Goal: Find specific page/section: Find specific page/section

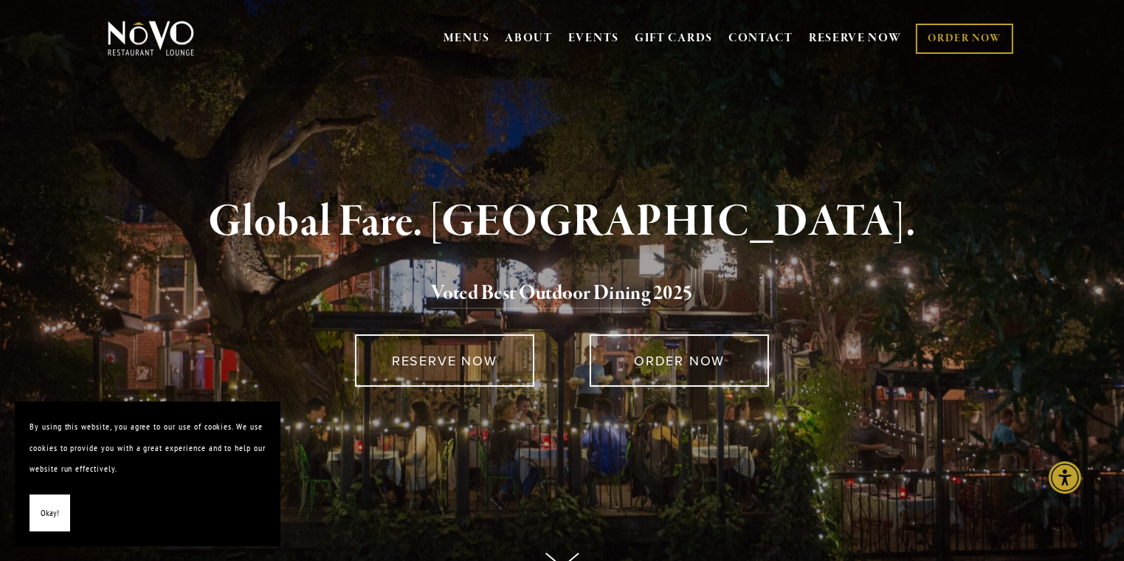
scroll to position [15, 0]
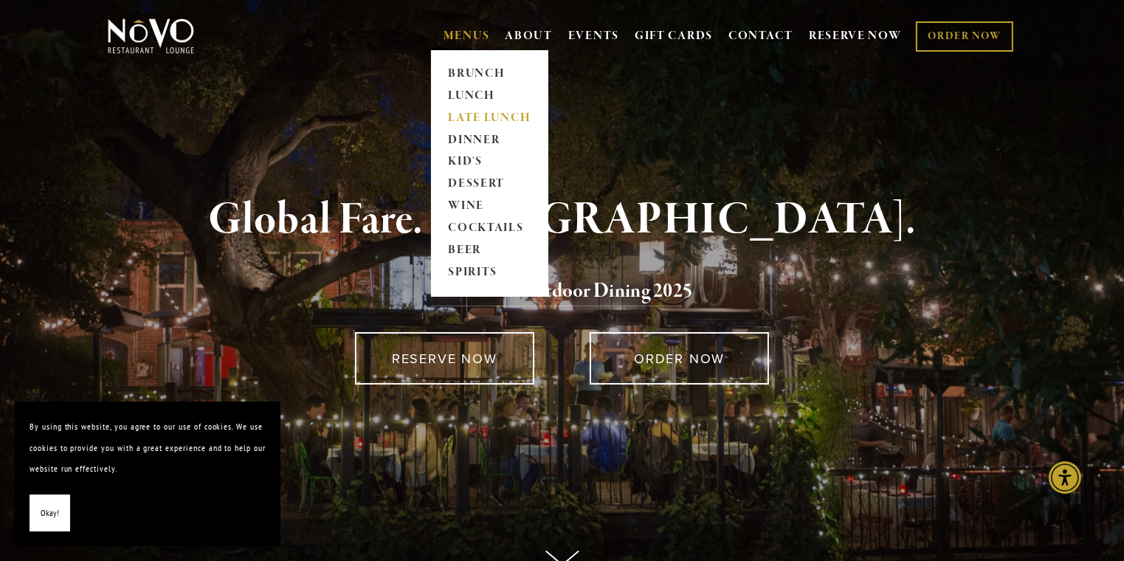
click at [472, 115] on link "LATE LUNCH" at bounding box center [489, 118] width 92 height 22
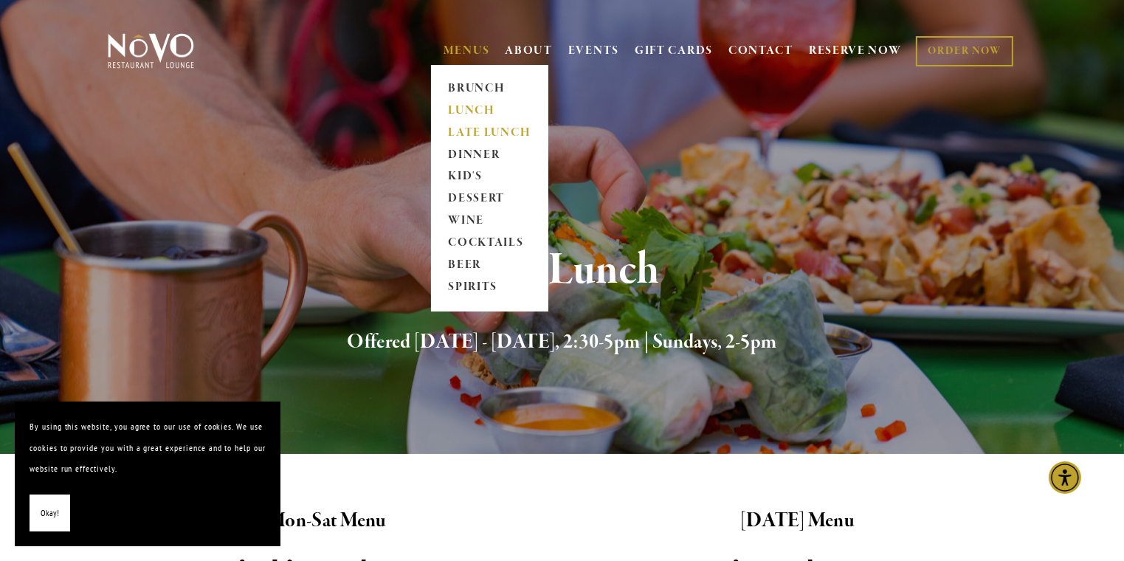
click at [467, 111] on link "LUNCH" at bounding box center [489, 111] width 92 height 22
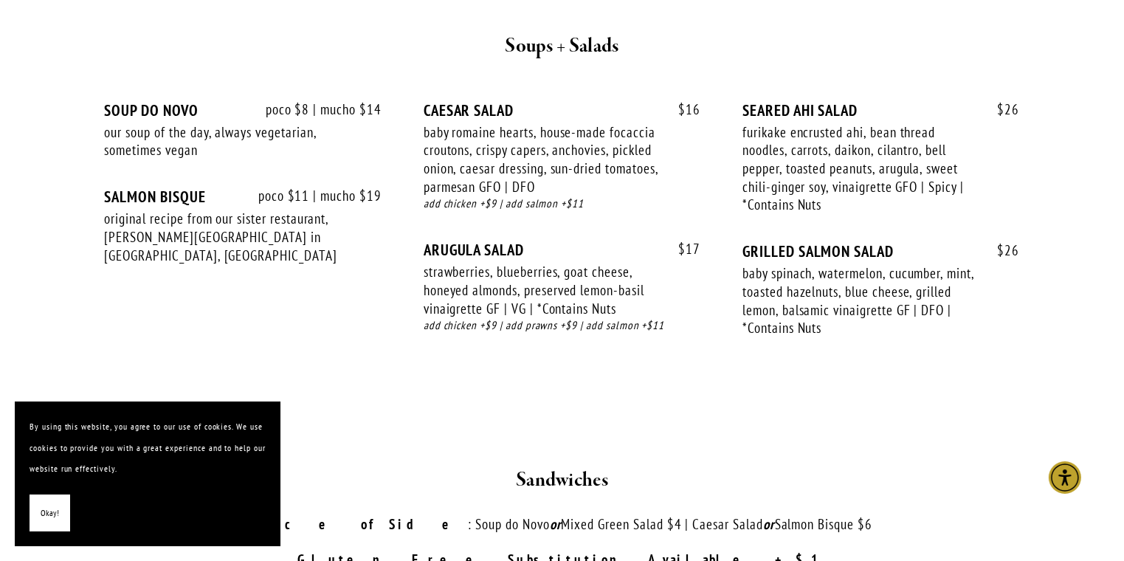
scroll to position [1619, 0]
